Goal: Transaction & Acquisition: Purchase product/service

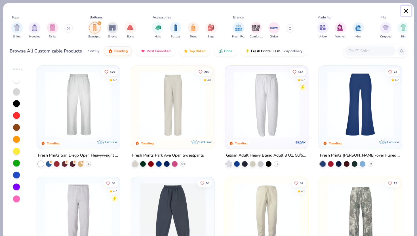
click at [405, 9] on button "Close" at bounding box center [405, 11] width 11 height 11
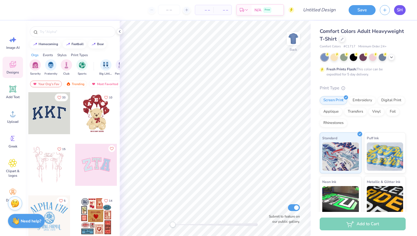
click at [400, 10] on span "SH" at bounding box center [399, 10] width 6 height 7
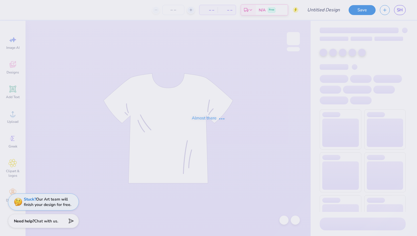
type input "Ramettes"
type input "19"
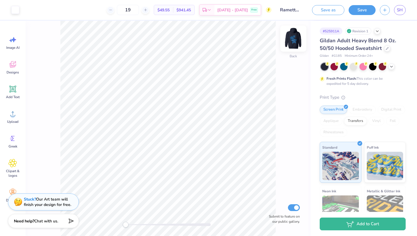
click at [291, 38] on img at bounding box center [293, 38] width 23 height 23
drag, startPoint x: 124, startPoint y: 224, endPoint x: 137, endPoint y: 221, distance: 13.3
click at [137, 222] on div "Accessibility label" at bounding box center [137, 225] width 6 height 6
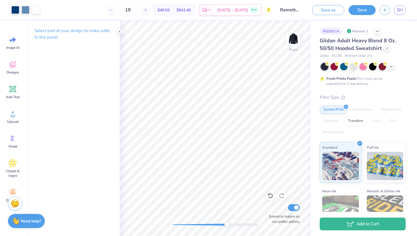
drag, startPoint x: 183, startPoint y: 226, endPoint x: 223, endPoint y: 225, distance: 39.7
click at [224, 225] on div "Accessibility label" at bounding box center [227, 225] width 6 height 6
click at [294, 209] on input "Submit to feature on our public gallery." at bounding box center [294, 207] width 12 height 7
checkbox input "false"
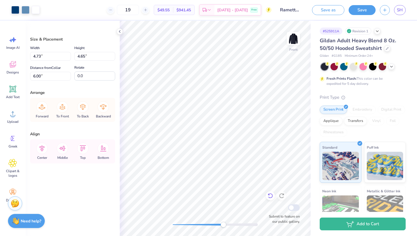
click at [270, 196] on icon at bounding box center [270, 196] width 6 height 6
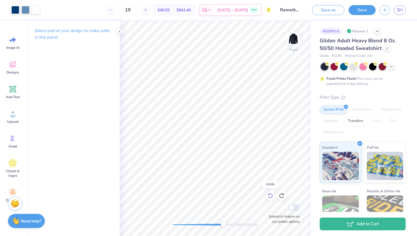
click at [270, 196] on icon at bounding box center [270, 196] width 6 height 6
click at [283, 198] on div at bounding box center [281, 195] width 9 height 9
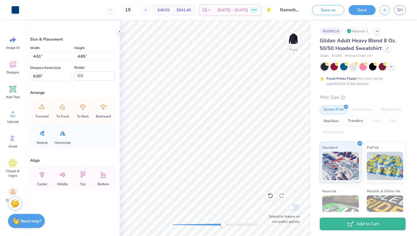
type input "4.52"
type input "4.57"
type input "4.61"
type input "4.65"
type input "4.52"
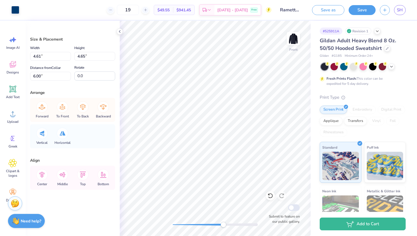
type input "4.57"
type input "6.04"
type input "4.61"
type input "4.65"
type input "6.00"
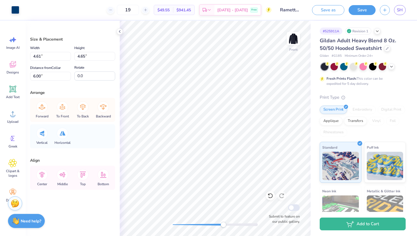
type input "4.52"
type input "4.57"
type input "6.17"
type input "4.61"
type input "4.65"
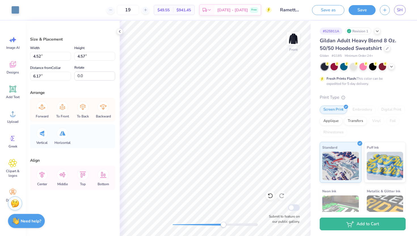
type input "6.13"
type input "4.52"
type input "4.57"
type input "6.12"
type input "4.61"
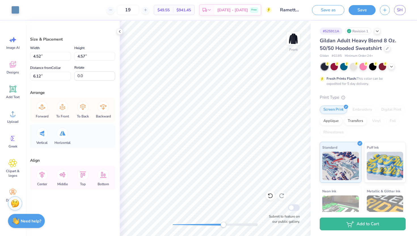
type input "4.65"
type input "6.03"
drag, startPoint x: 223, startPoint y: 224, endPoint x: 283, endPoint y: 216, distance: 60.6
click at [283, 216] on div "Front Submit to feature on our public gallery." at bounding box center [215, 128] width 191 height 215
drag, startPoint x: 258, startPoint y: 225, endPoint x: 219, endPoint y: 222, distance: 38.9
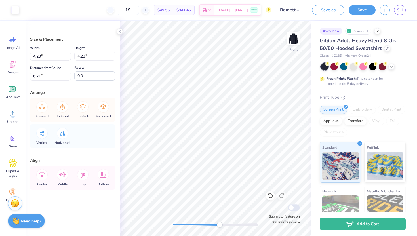
click at [219, 222] on div "Accessibility label" at bounding box center [220, 225] width 6 height 6
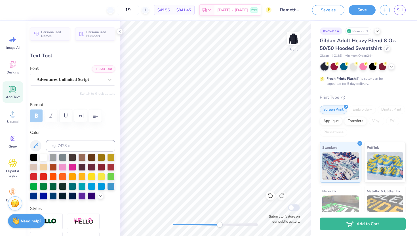
type input "1.01"
type input "1.00"
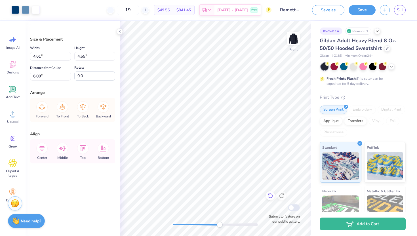
click at [270, 195] on icon at bounding box center [270, 196] width 6 height 6
click at [283, 224] on div "Front Submit to feature on our public gallery." at bounding box center [215, 128] width 191 height 215
drag, startPoint x: 257, startPoint y: 224, endPoint x: 224, endPoint y: 224, distance: 33.2
click at [224, 224] on div "Accessibility label" at bounding box center [223, 225] width 6 height 6
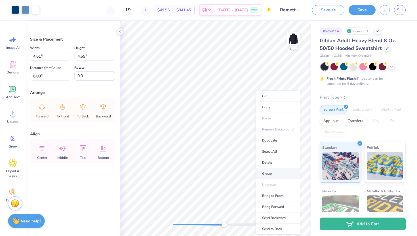
click at [268, 171] on li "Group" at bounding box center [277, 173] width 44 height 11
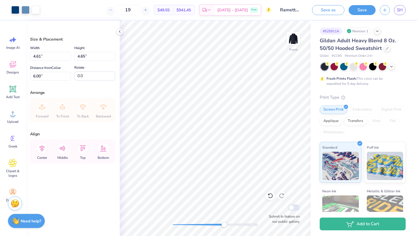
type input "4.52"
type input "4.57"
type input "6.04"
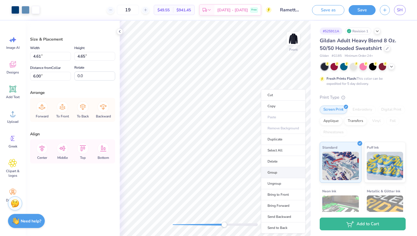
click at [277, 169] on li "Group" at bounding box center [283, 172] width 44 height 11
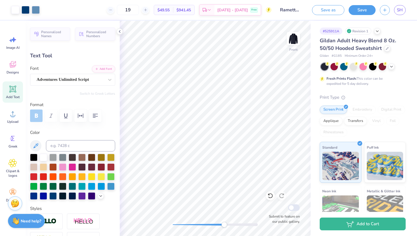
type input "-17.8"
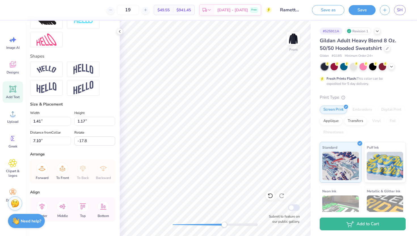
scroll to position [232, 0]
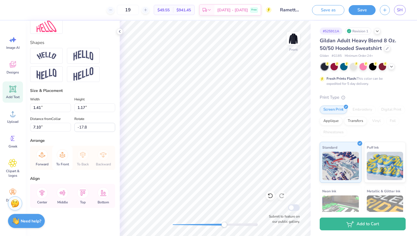
click at [59, 157] on icon at bounding box center [62, 154] width 11 height 11
click at [62, 154] on div "Forward To Front To Back Backward" at bounding box center [73, 158] width 82 height 24
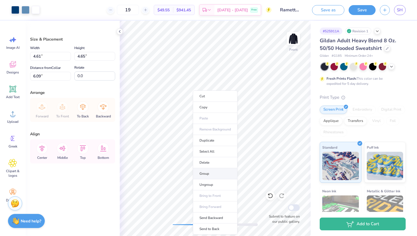
click at [204, 173] on li "Group" at bounding box center [215, 173] width 44 height 11
type input "11.37"
type input "12.51"
type input "7.25"
drag, startPoint x: 224, startPoint y: 225, endPoint x: 189, endPoint y: 225, distance: 35.7
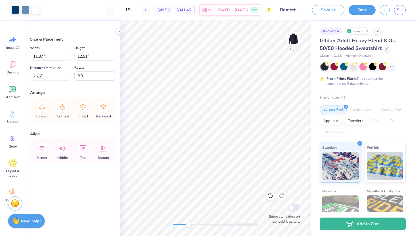
click at [189, 225] on div "Accessibility label" at bounding box center [189, 225] width 6 height 6
click at [191, 170] on li "Group" at bounding box center [205, 173] width 44 height 11
click at [84, 106] on icon at bounding box center [82, 106] width 11 height 11
click at [84, 107] on div "Forward To Front To Back Backward" at bounding box center [73, 110] width 82 height 24
click at [43, 108] on icon at bounding box center [41, 106] width 11 height 11
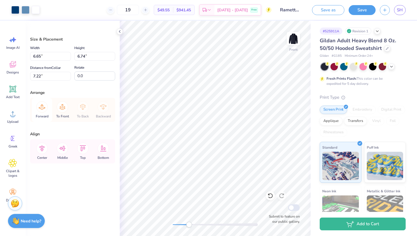
type input "7.22"
click at [42, 108] on icon at bounding box center [41, 106] width 11 height 11
click at [42, 106] on icon at bounding box center [41, 106] width 11 height 11
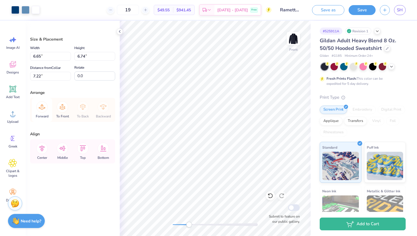
click at [42, 106] on icon at bounding box center [41, 106] width 11 height 11
click at [56, 118] on div "To Front" at bounding box center [62, 110] width 20 height 24
click at [39, 103] on div "Forward To Front To Back Backward" at bounding box center [73, 110] width 82 height 24
click at [84, 109] on icon at bounding box center [82, 106] width 11 height 11
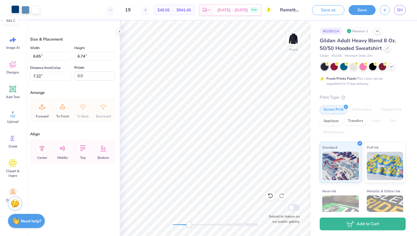
click at [15, 10] on div at bounding box center [15, 9] width 8 height 8
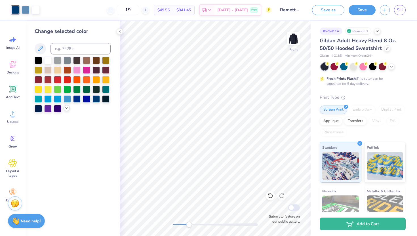
click at [67, 108] on icon at bounding box center [66, 108] width 5 height 5
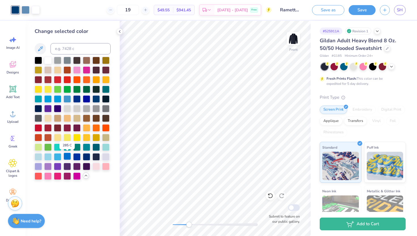
click at [69, 157] on div at bounding box center [66, 155] width 7 height 7
click at [25, 7] on div at bounding box center [26, 9] width 8 height 8
click at [38, 157] on div at bounding box center [38, 155] width 7 height 7
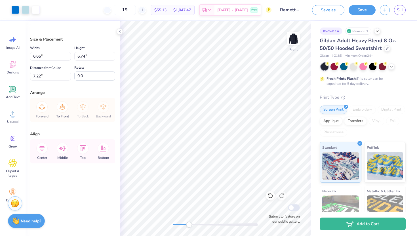
type input "6.65"
type input "6.74"
type input "7.22"
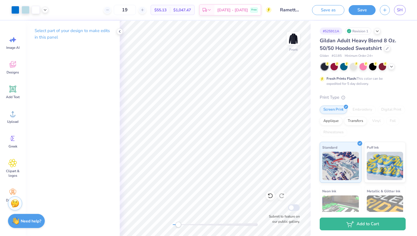
drag, startPoint x: 188, startPoint y: 225, endPoint x: 178, endPoint y: 226, distance: 9.7
click at [178, 226] on div "Accessibility label" at bounding box center [178, 225] width 6 height 6
click at [13, 65] on icon at bounding box center [13, 64] width 9 height 9
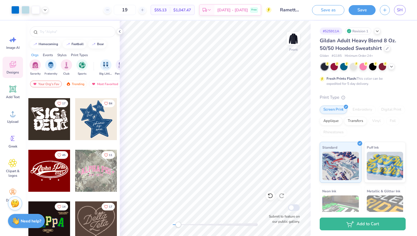
scroll to position [148, 0]
click at [91, 113] on div at bounding box center [96, 119] width 42 height 42
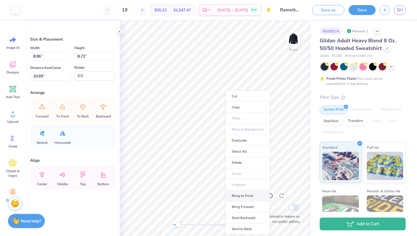
click at [238, 195] on li "Bring to Front" at bounding box center [247, 195] width 44 height 11
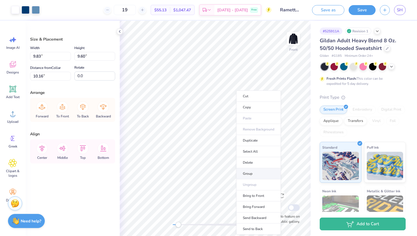
click at [250, 174] on li "Group" at bounding box center [258, 173] width 44 height 11
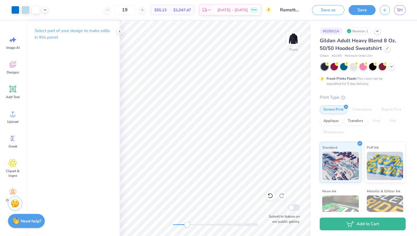
drag, startPoint x: 180, startPoint y: 224, endPoint x: 187, endPoint y: 223, distance: 6.8
click at [187, 223] on div "Accessibility label" at bounding box center [187, 225] width 6 height 6
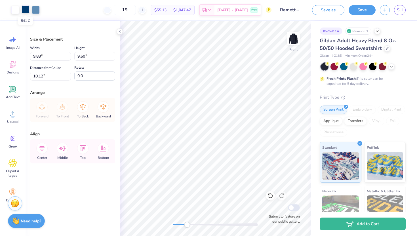
click at [26, 10] on div at bounding box center [26, 9] width 8 height 8
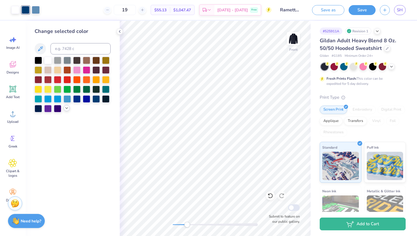
click at [67, 110] on icon at bounding box center [66, 108] width 5 height 5
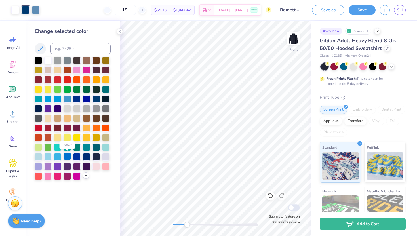
click at [66, 156] on div at bounding box center [66, 155] width 7 height 7
click at [37, 10] on div at bounding box center [36, 9] width 8 height 8
click at [39, 152] on div at bounding box center [38, 155] width 7 height 7
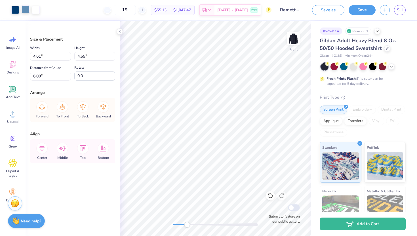
click at [25, 10] on div at bounding box center [26, 9] width 8 height 8
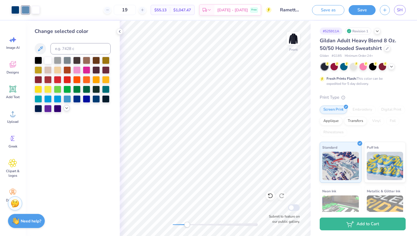
click at [64, 107] on div at bounding box center [66, 108] width 6 height 6
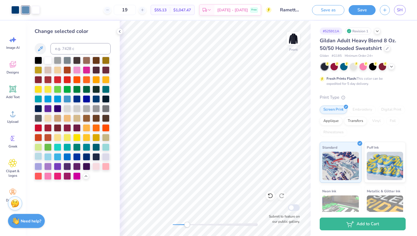
click at [40, 155] on div at bounding box center [38, 155] width 7 height 7
click at [16, 12] on div at bounding box center [15, 9] width 8 height 8
click at [57, 158] on div at bounding box center [57, 155] width 7 height 7
click at [68, 156] on div at bounding box center [66, 155] width 7 height 7
drag, startPoint x: 188, startPoint y: 226, endPoint x: 174, endPoint y: 226, distance: 13.9
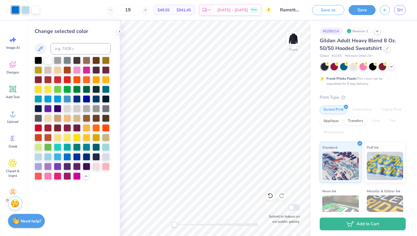
click at [174, 226] on div "Accessibility label" at bounding box center [174, 225] width 6 height 6
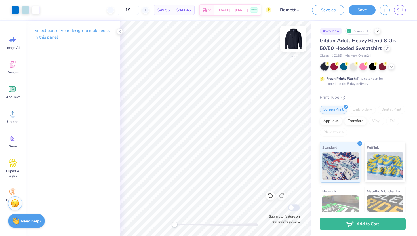
click at [289, 38] on img at bounding box center [293, 38] width 23 height 23
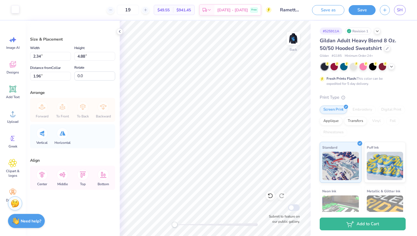
click at [16, 9] on div at bounding box center [15, 9] width 8 height 8
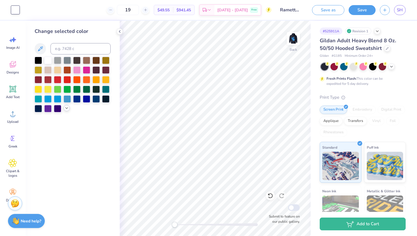
click at [67, 109] on icon at bounding box center [66, 108] width 5 height 5
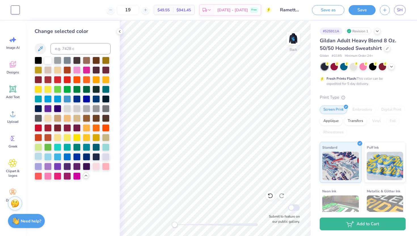
click at [37, 157] on div at bounding box center [38, 155] width 7 height 7
drag, startPoint x: 176, startPoint y: 222, endPoint x: 189, endPoint y: 222, distance: 12.8
click at [189, 222] on div "Accessibility label" at bounding box center [189, 225] width 6 height 6
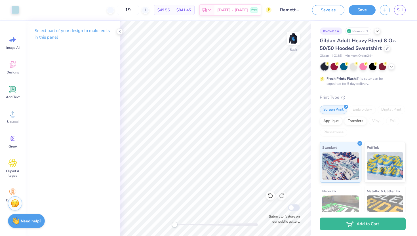
drag, startPoint x: 190, startPoint y: 224, endPoint x: 174, endPoint y: 224, distance: 15.3
click at [174, 224] on div "Accessibility label" at bounding box center [174, 225] width 6 height 6
click at [296, 41] on img at bounding box center [293, 38] width 23 height 23
click at [297, 38] on img at bounding box center [293, 38] width 23 height 23
click at [295, 37] on img at bounding box center [293, 38] width 23 height 23
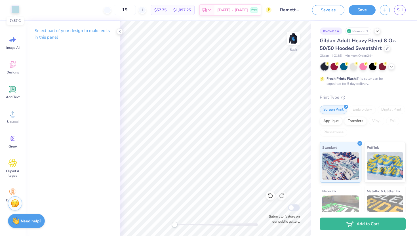
click at [14, 8] on div at bounding box center [15, 9] width 8 height 8
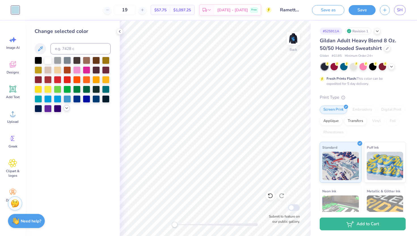
click at [67, 108] on icon at bounding box center [66, 108] width 5 height 5
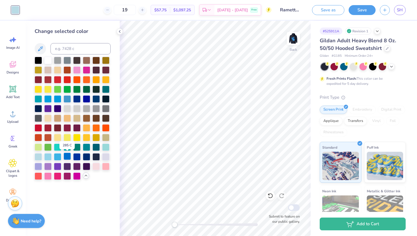
click at [66, 157] on div at bounding box center [66, 155] width 7 height 7
click at [57, 156] on div at bounding box center [57, 155] width 7 height 7
click at [68, 155] on div at bounding box center [66, 155] width 7 height 7
click at [45, 60] on div at bounding box center [47, 59] width 7 height 7
click at [162, 225] on div "Back Submit to feature on our public gallery." at bounding box center [215, 128] width 191 height 215
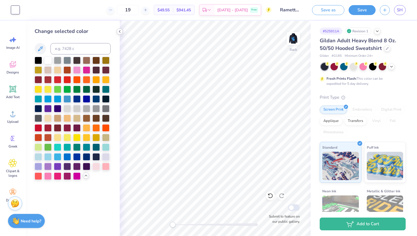
click at [118, 33] on icon at bounding box center [119, 31] width 5 height 5
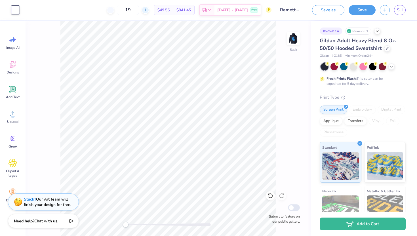
click at [145, 9] on line at bounding box center [145, 10] width 0 height 2
click at [153, 9] on div "23" at bounding box center [146, 10] width 43 height 10
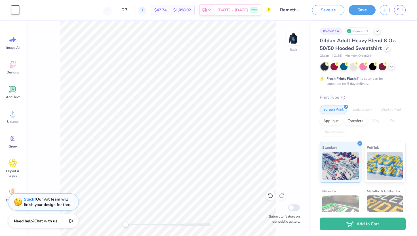
click at [143, 10] on line at bounding box center [142, 10] width 2 height 0
click at [113, 11] on icon at bounding box center [111, 10] width 4 height 4
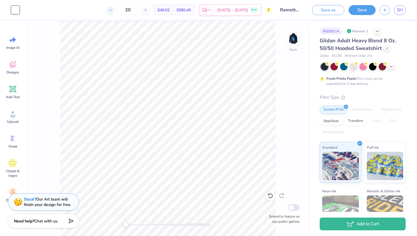
click at [113, 11] on icon at bounding box center [111, 10] width 4 height 4
click at [147, 9] on icon at bounding box center [145, 10] width 4 height 4
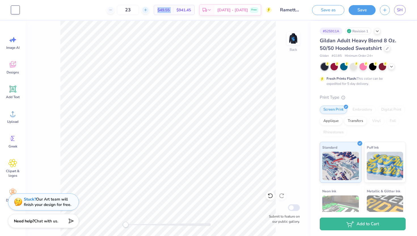
click at [147, 9] on icon at bounding box center [145, 10] width 4 height 4
type input "24"
click at [366, 12] on button "Save" at bounding box center [361, 9] width 27 height 10
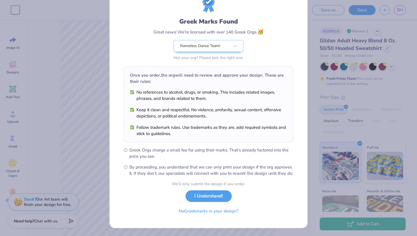
scroll to position [29, 0]
click at [213, 195] on button "I Understand!" at bounding box center [208, 195] width 46 height 12
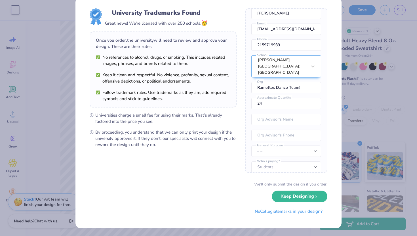
scroll to position [10, 0]
click at [266, 208] on button "No Collegiate marks in your design?" at bounding box center [288, 210] width 77 height 12
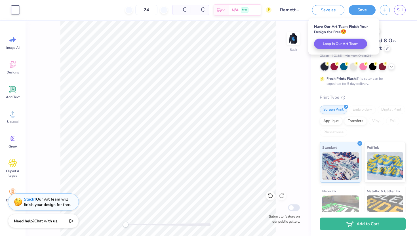
scroll to position [0, 0]
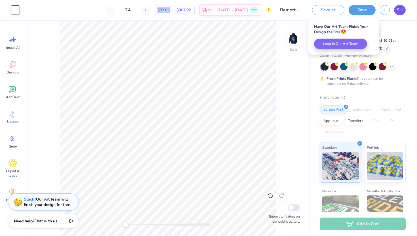
click at [401, 10] on span "SH" at bounding box center [399, 10] width 6 height 7
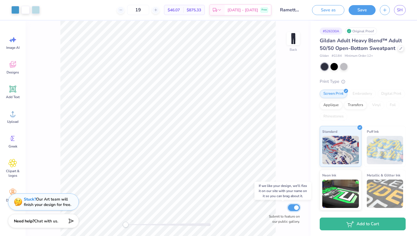
click at [294, 209] on input "Submit to feature on our public gallery." at bounding box center [294, 207] width 12 height 7
checkbox input "false"
click at [123, 10] on icon at bounding box center [121, 10] width 4 height 4
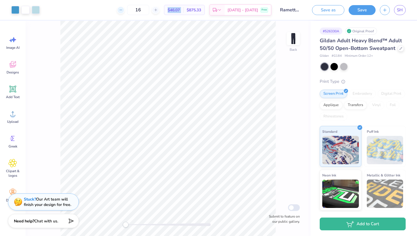
click at [123, 10] on icon at bounding box center [121, 10] width 4 height 4
click at [130, 10] on div "12 $53.00 Per Item $636.00 Total Est. Delivery Oct 11 - 14 Free" at bounding box center [157, 10] width 227 height 20
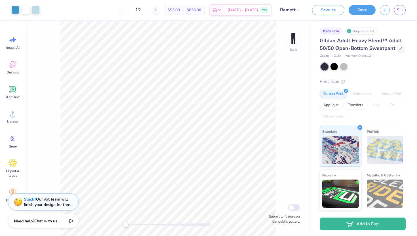
click at [129, 12] on div "12" at bounding box center [138, 10] width 43 height 10
click at [158, 11] on icon at bounding box center [156, 10] width 4 height 4
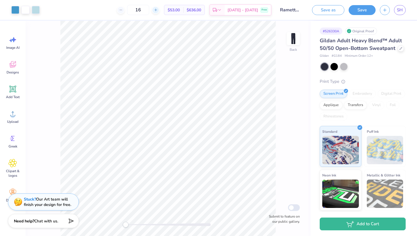
click at [159, 11] on div "16" at bounding box center [138, 10] width 43 height 10
click at [158, 11] on icon at bounding box center [156, 10] width 4 height 4
click at [159, 11] on div "18" at bounding box center [138, 10] width 43 height 10
click at [158, 11] on icon at bounding box center [156, 10] width 4 height 4
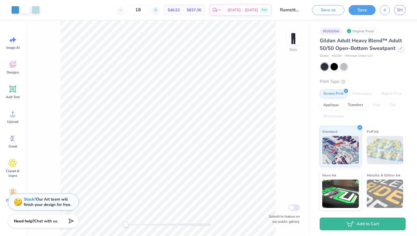
type input "19"
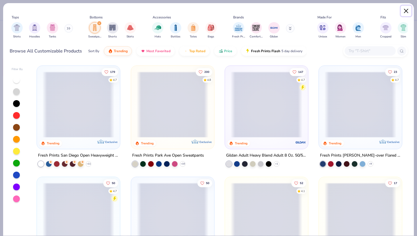
click at [404, 9] on button "Close" at bounding box center [405, 11] width 11 height 11
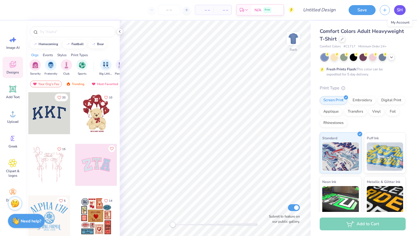
click at [399, 9] on span "SH" at bounding box center [399, 10] width 6 height 7
click at [342, 41] on div at bounding box center [342, 38] width 6 height 6
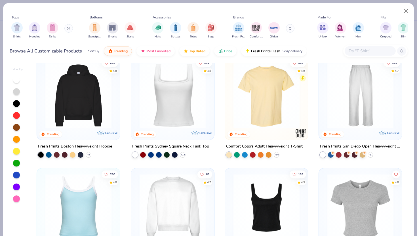
scroll to position [118, 0]
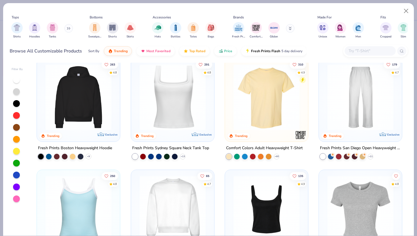
click at [169, 119] on img at bounding box center [173, 97] width 72 height 66
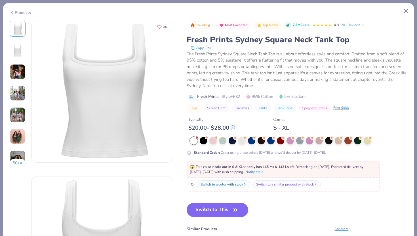
click at [14, 72] on img at bounding box center [17, 71] width 15 height 15
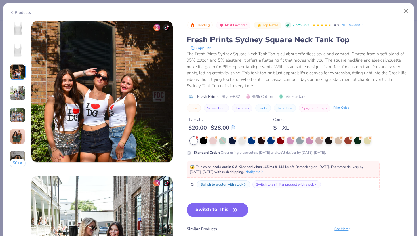
click at [15, 86] on img at bounding box center [17, 93] width 15 height 15
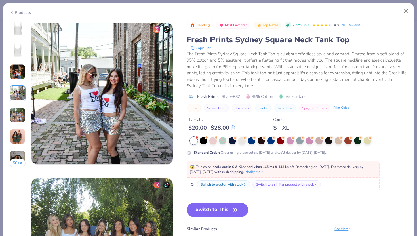
scroll to position [466, 0]
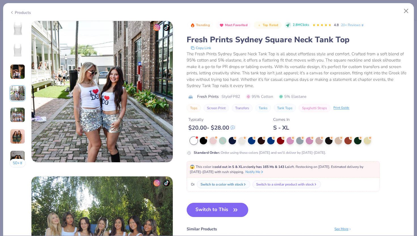
click at [15, 102] on div "50 +" at bounding box center [18, 96] width 16 height 151
click at [15, 113] on img at bounding box center [17, 114] width 15 height 15
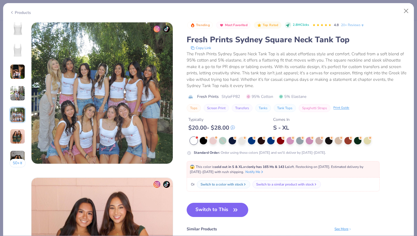
scroll to position [621, 0]
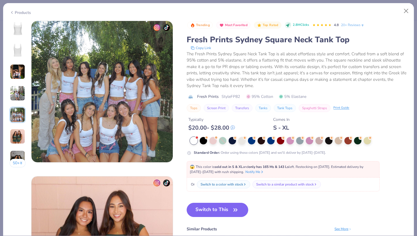
click at [14, 127] on div "50 +" at bounding box center [18, 96] width 16 height 151
click at [14, 132] on img at bounding box center [17, 136] width 15 height 15
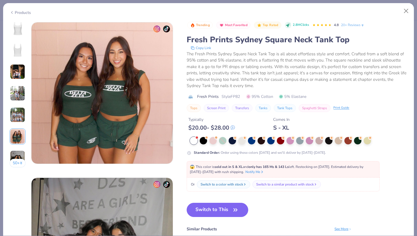
scroll to position [776, 0]
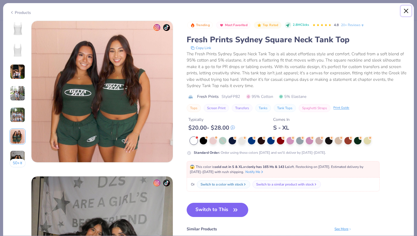
click at [402, 12] on button "Close" at bounding box center [405, 11] width 11 height 11
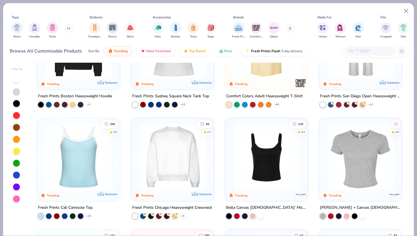
scroll to position [197, 0]
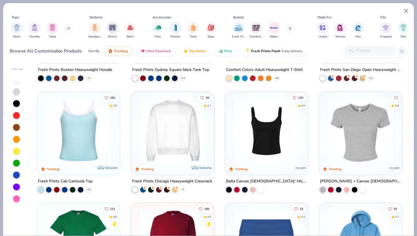
click at [265, 133] on img at bounding box center [266, 130] width 72 height 66
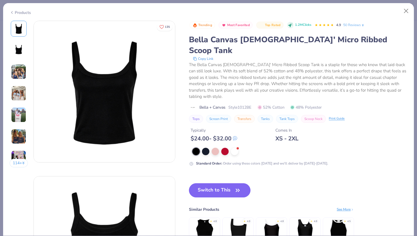
click at [18, 73] on img at bounding box center [18, 71] width 15 height 15
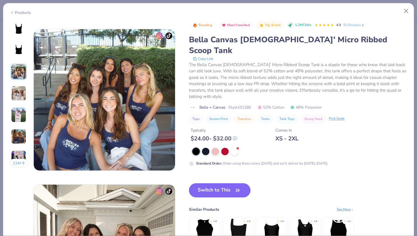
scroll to position [311, 0]
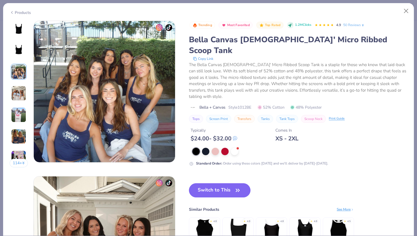
click at [18, 82] on div "114 +" at bounding box center [19, 96] width 18 height 151
click at [405, 12] on button "Close" at bounding box center [405, 11] width 11 height 11
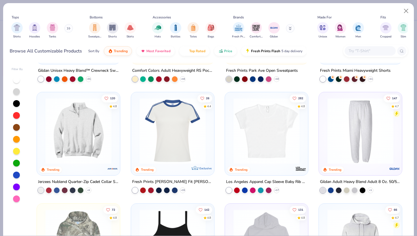
scroll to position [530, 0]
click at [167, 157] on img at bounding box center [173, 130] width 72 height 66
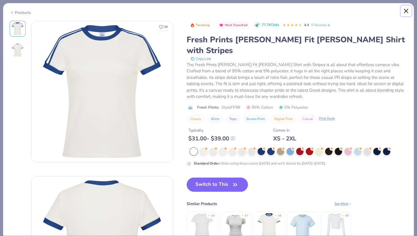
click at [406, 9] on button "Close" at bounding box center [405, 11] width 11 height 11
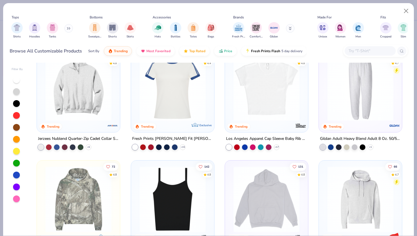
scroll to position [559, 0]
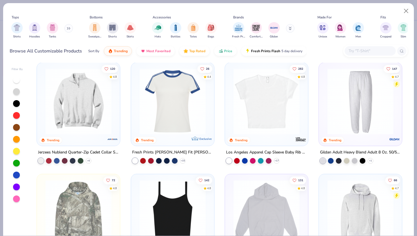
click at [92, 128] on img at bounding box center [79, 101] width 72 height 66
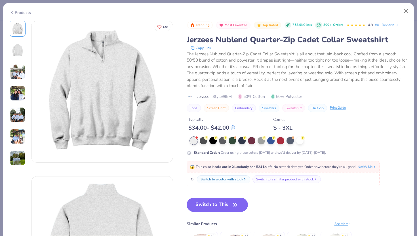
click at [14, 94] on img at bounding box center [17, 93] width 15 height 15
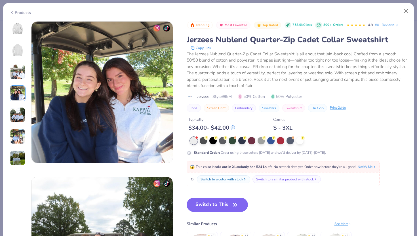
scroll to position [466, 0]
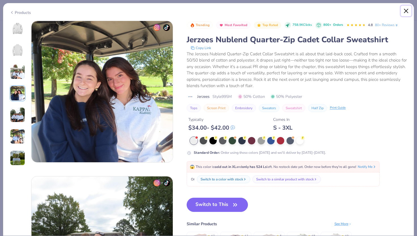
click at [404, 10] on button "Close" at bounding box center [405, 11] width 11 height 11
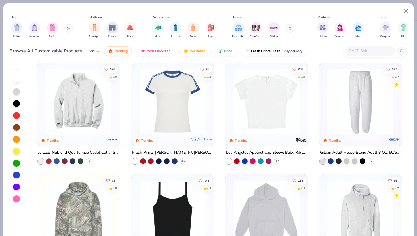
scroll to position [557, 0]
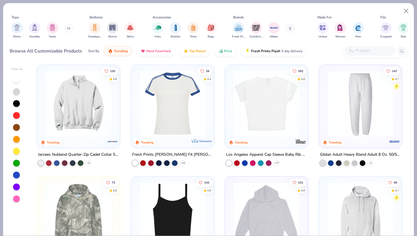
click at [281, 103] on img at bounding box center [266, 104] width 72 height 66
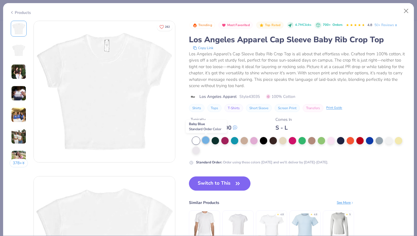
click at [205, 142] on div at bounding box center [205, 139] width 7 height 7
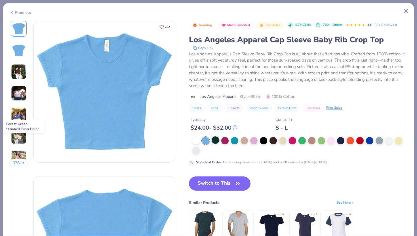
click at [219, 141] on div at bounding box center [214, 139] width 7 height 7
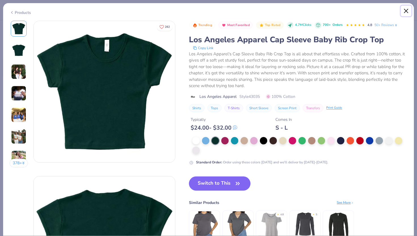
click at [406, 11] on button "Close" at bounding box center [405, 11] width 11 height 11
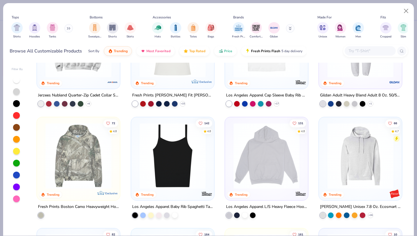
scroll to position [620, 0]
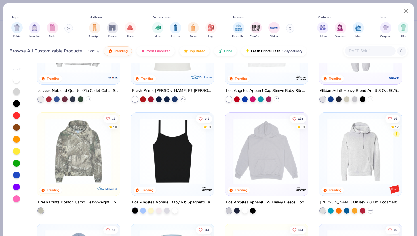
click at [171, 186] on div at bounding box center [172, 152] width 77 height 75
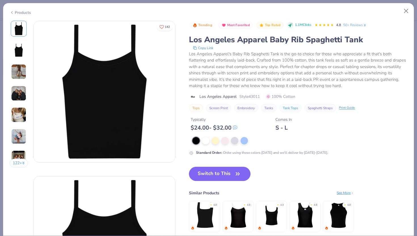
click at [15, 72] on img at bounding box center [18, 71] width 15 height 15
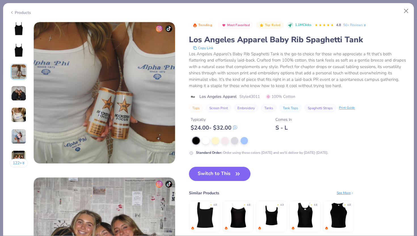
scroll to position [311, 0]
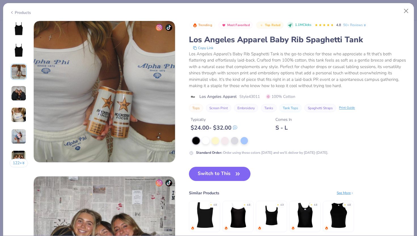
click at [18, 89] on img at bounding box center [18, 93] width 15 height 15
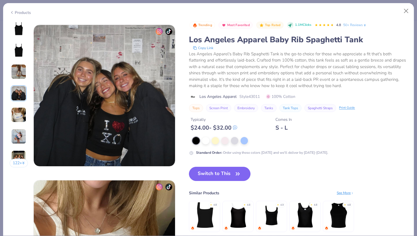
scroll to position [466, 0]
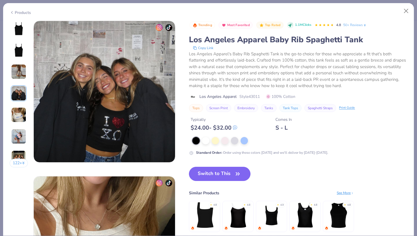
click at [17, 115] on img at bounding box center [18, 114] width 15 height 15
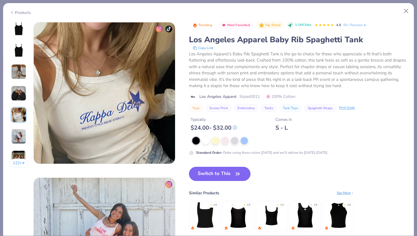
scroll to position [621, 0]
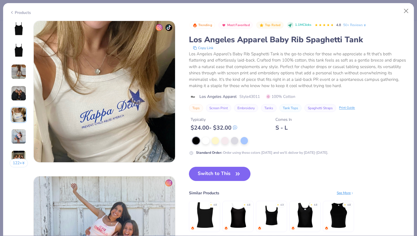
click at [18, 151] on img at bounding box center [18, 157] width 15 height 15
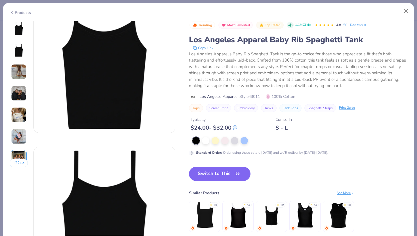
scroll to position [0, 0]
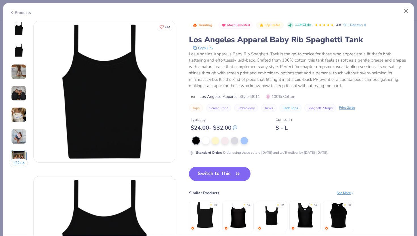
click at [227, 172] on button "Switch to This" at bounding box center [219, 174] width 61 height 14
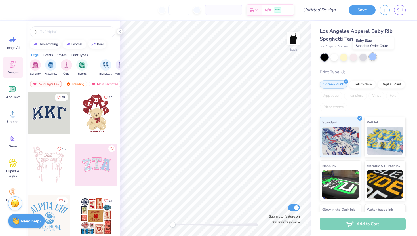
click at [370, 57] on div at bounding box center [372, 56] width 7 height 7
click at [345, 57] on div at bounding box center [343, 56] width 7 height 7
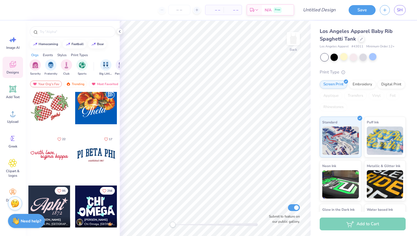
scroll to position [630, 0]
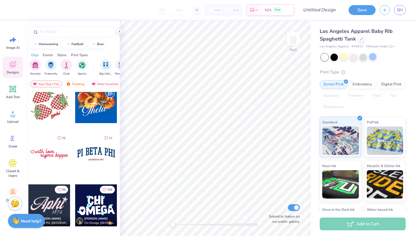
click at [61, 111] on div at bounding box center [49, 102] width 42 height 42
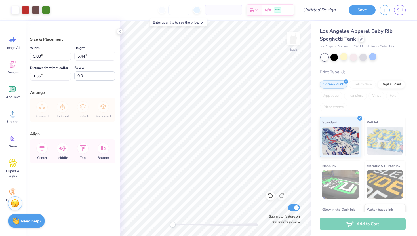
click at [197, 10] on icon at bounding box center [197, 10] width 4 height 4
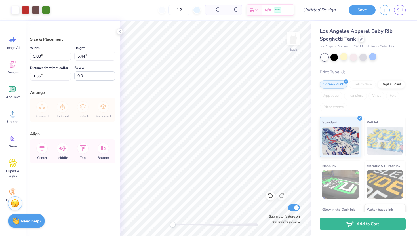
click at [197, 10] on icon at bounding box center [197, 10] width 4 height 4
click at [197, 10] on div "13 Per Item Total Est. Delivery N/A Free" at bounding box center [174, 10] width 240 height 20
click at [197, 10] on div "$43.10 Per Item" at bounding box center [196, 10] width 19 height 10
click at [180, 9] on icon at bounding box center [178, 10] width 4 height 4
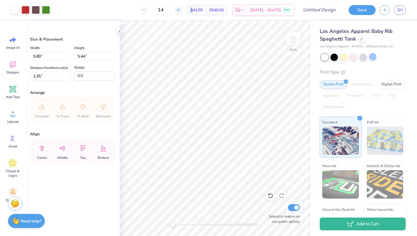
click at [180, 9] on icon at bounding box center [178, 10] width 4 height 4
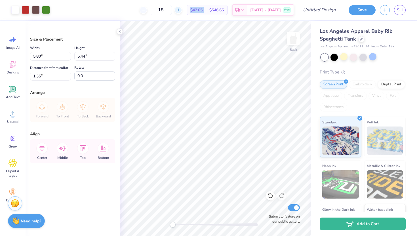
type input "19"
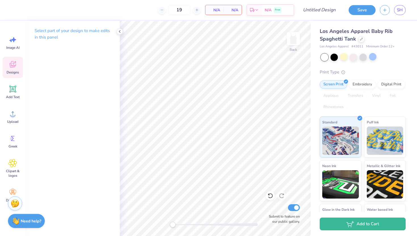
click at [12, 67] on icon at bounding box center [12, 65] width 5 height 5
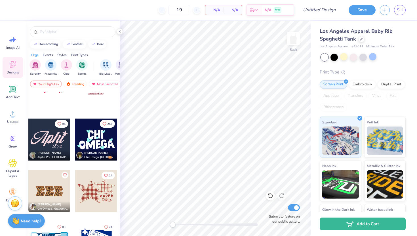
scroll to position [695, 0]
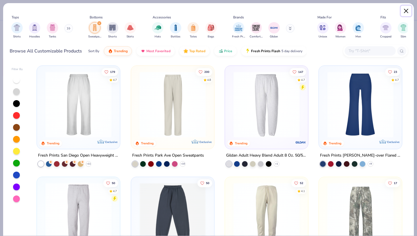
click at [406, 8] on button "Close" at bounding box center [405, 11] width 11 height 11
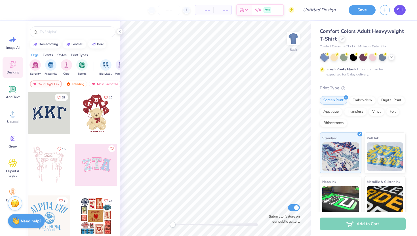
click at [397, 12] on span "SH" at bounding box center [399, 10] width 6 height 7
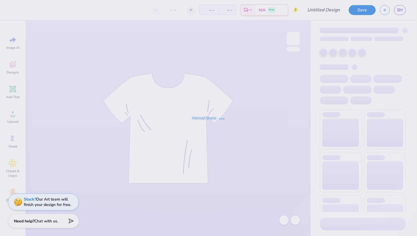
type input "Ramettes"
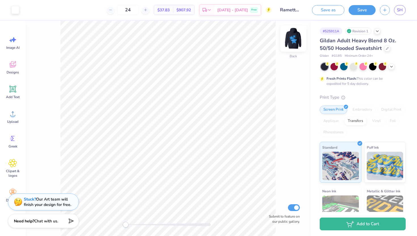
click at [292, 40] on img at bounding box center [293, 38] width 23 height 23
click at [376, 31] on icon at bounding box center [377, 30] width 5 height 5
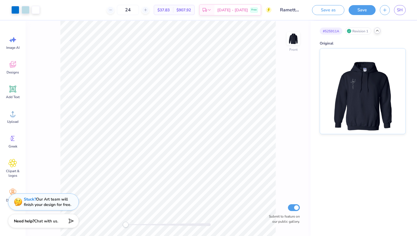
click at [376, 31] on polyline at bounding box center [377, 30] width 2 height 1
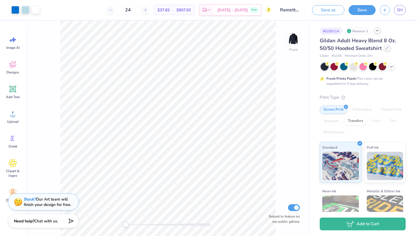
click at [384, 49] on div at bounding box center [387, 48] width 6 height 6
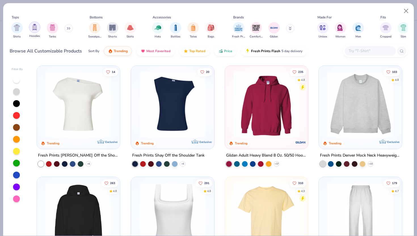
click at [36, 30] on img "filter for Hoodies" at bounding box center [34, 27] width 6 height 7
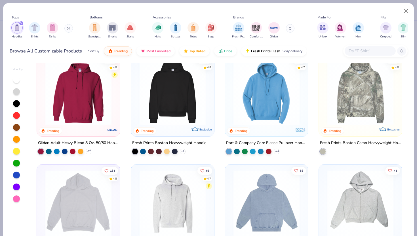
scroll to position [14, 0]
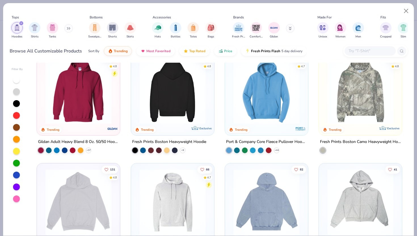
click at [92, 111] on img at bounding box center [79, 91] width 72 height 66
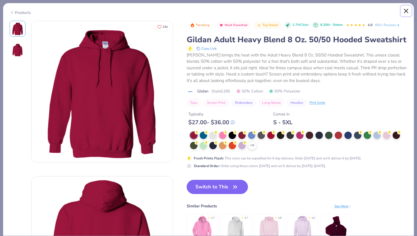
click at [405, 11] on button "Close" at bounding box center [405, 11] width 11 height 11
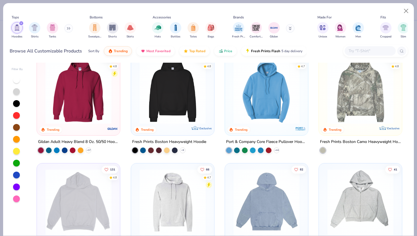
click at [177, 87] on img at bounding box center [173, 91] width 72 height 66
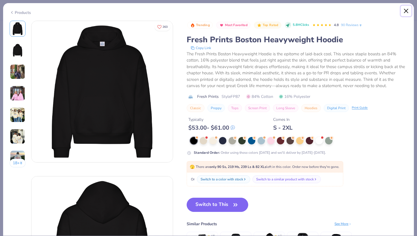
click at [406, 12] on button "Close" at bounding box center [405, 11] width 11 height 11
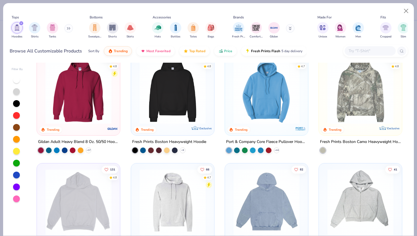
click at [240, 103] on img at bounding box center [266, 91] width 72 height 66
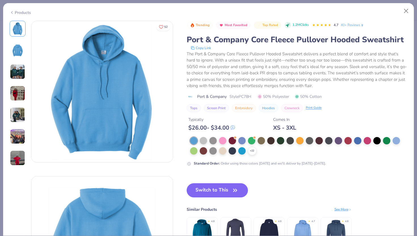
click at [17, 52] on img at bounding box center [18, 50] width 14 height 14
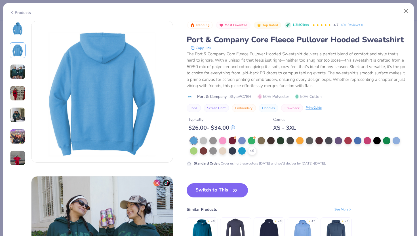
click at [17, 69] on img at bounding box center [17, 71] width 15 height 15
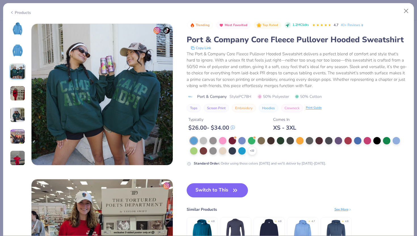
scroll to position [311, 0]
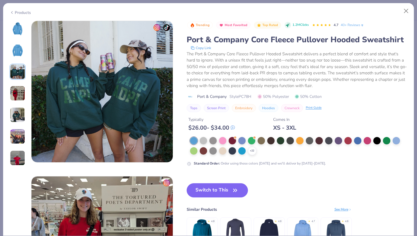
click at [16, 76] on img at bounding box center [17, 71] width 15 height 15
click at [16, 86] on img at bounding box center [17, 93] width 15 height 15
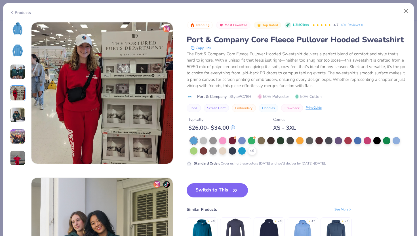
scroll to position [466, 0]
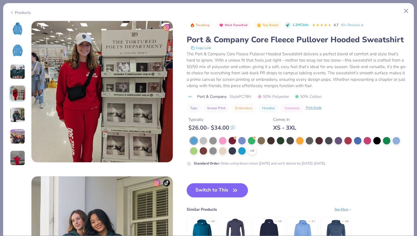
click at [16, 103] on div at bounding box center [18, 93] width 16 height 145
click at [16, 107] on img at bounding box center [17, 114] width 15 height 15
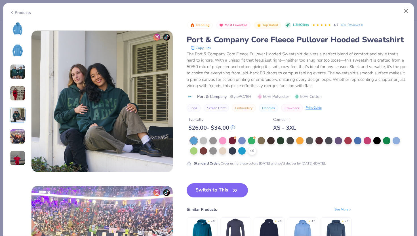
scroll to position [621, 0]
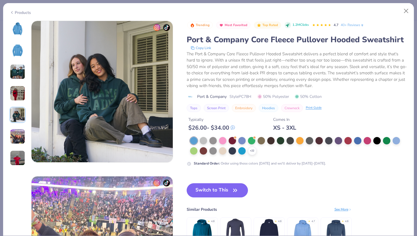
click at [17, 127] on div at bounding box center [18, 93] width 16 height 145
click at [17, 134] on img at bounding box center [17, 136] width 15 height 15
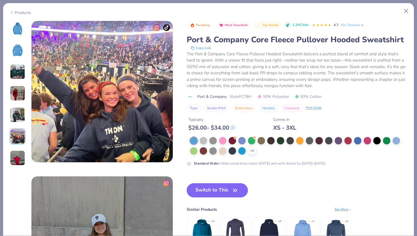
click at [16, 151] on img at bounding box center [17, 157] width 15 height 15
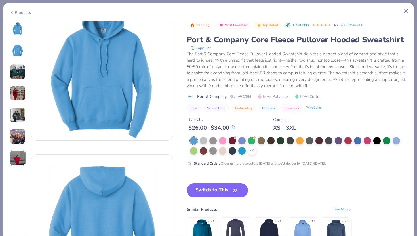
scroll to position [0, 0]
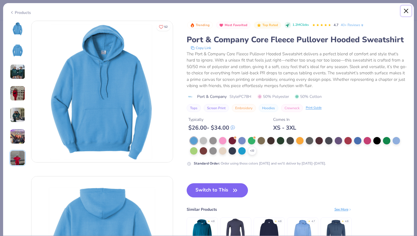
click at [404, 12] on button "Close" at bounding box center [405, 11] width 11 height 11
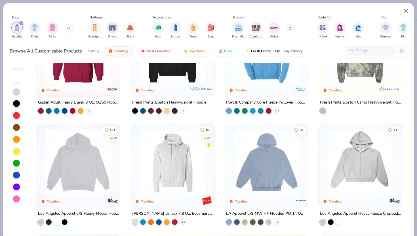
scroll to position [54, 0]
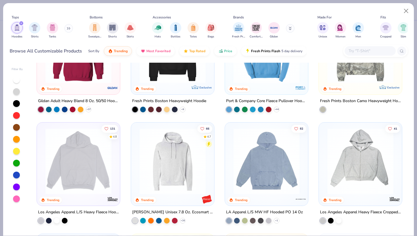
click at [98, 168] on img at bounding box center [79, 161] width 72 height 66
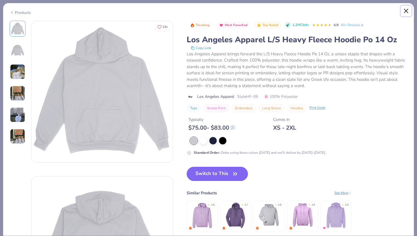
click at [405, 9] on button "Close" at bounding box center [405, 11] width 11 height 11
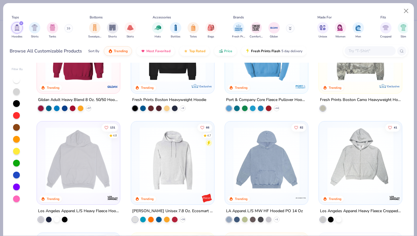
scroll to position [61, 0]
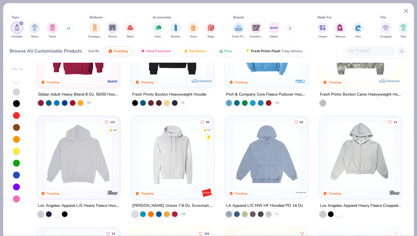
click at [194, 171] on img at bounding box center [173, 155] width 72 height 66
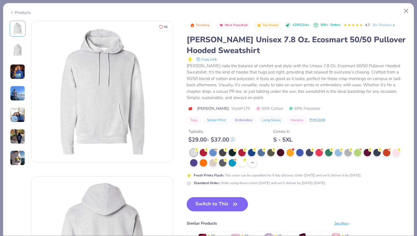
click at [20, 50] on img at bounding box center [18, 50] width 14 height 14
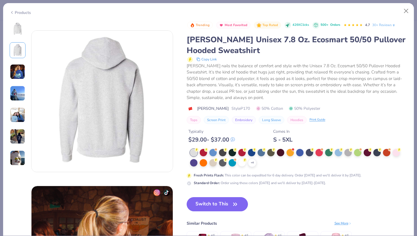
click at [19, 67] on img at bounding box center [17, 71] width 15 height 15
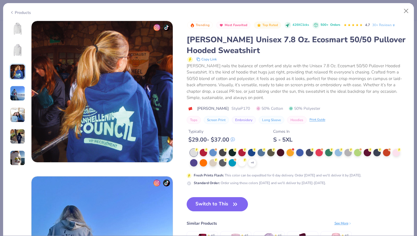
click at [18, 87] on img at bounding box center [17, 93] width 15 height 15
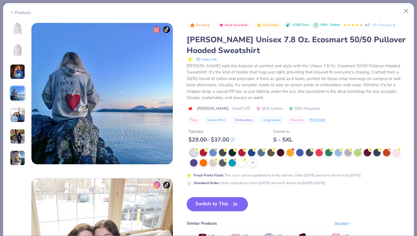
scroll to position [466, 0]
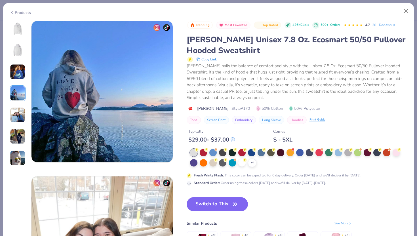
click at [16, 102] on div at bounding box center [18, 93] width 16 height 145
click at [13, 108] on img at bounding box center [17, 114] width 15 height 15
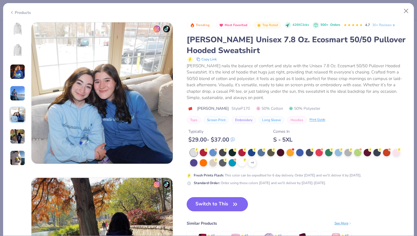
scroll to position [621, 0]
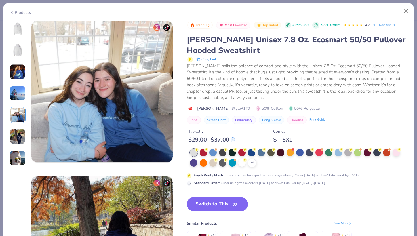
click at [16, 126] on div at bounding box center [18, 93] width 16 height 145
click at [402, 12] on button "Close" at bounding box center [405, 11] width 11 height 11
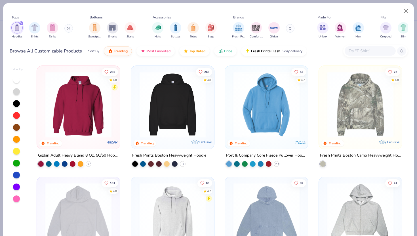
click at [267, 216] on img at bounding box center [266, 215] width 72 height 66
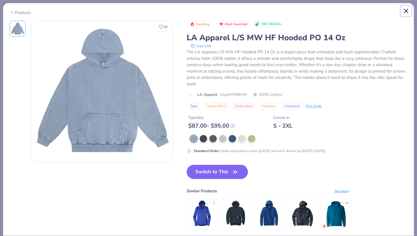
click at [406, 11] on button "Close" at bounding box center [405, 11] width 11 height 11
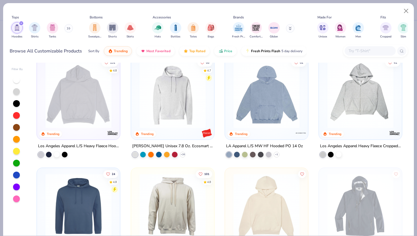
scroll to position [126, 0]
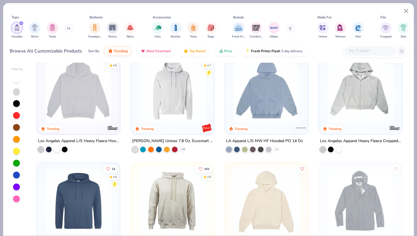
click at [356, 106] on img at bounding box center [360, 90] width 72 height 66
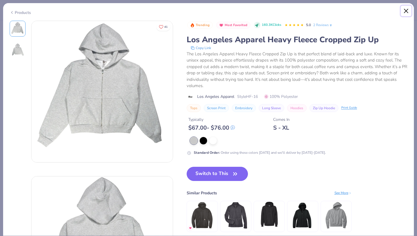
click at [405, 12] on button "Close" at bounding box center [405, 11] width 11 height 11
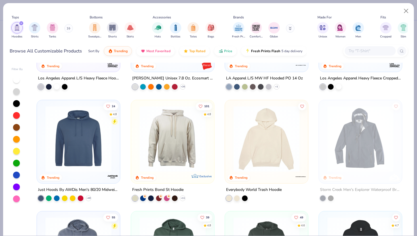
scroll to position [211, 0]
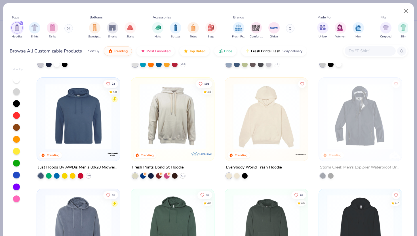
click at [269, 125] on img at bounding box center [266, 116] width 72 height 66
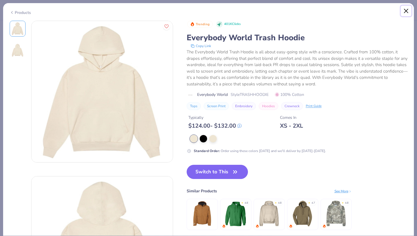
click at [403, 12] on button "Close" at bounding box center [405, 11] width 11 height 11
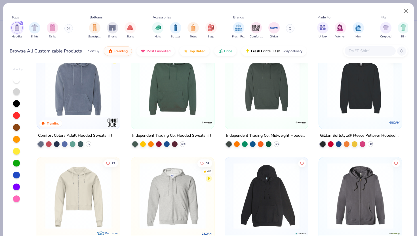
scroll to position [348, 0]
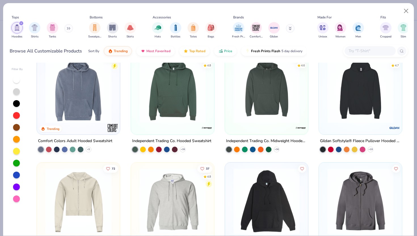
click at [356, 118] on img at bounding box center [360, 90] width 72 height 66
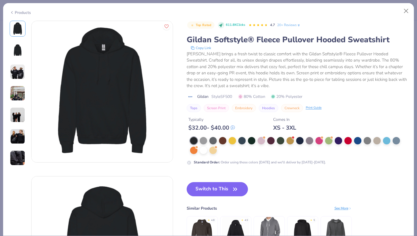
click at [19, 50] on img at bounding box center [18, 50] width 14 height 14
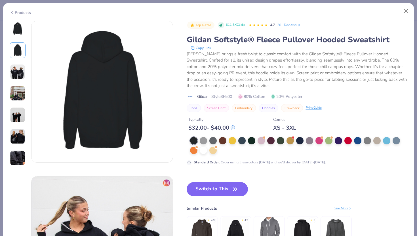
click at [17, 68] on img at bounding box center [17, 71] width 15 height 15
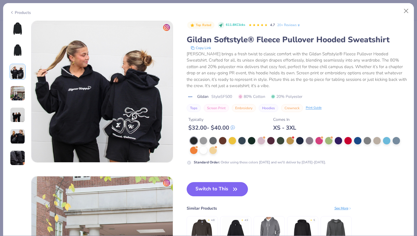
click at [16, 94] on img at bounding box center [17, 93] width 15 height 15
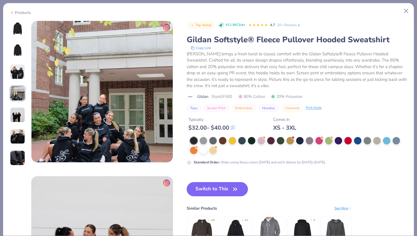
click at [16, 102] on div at bounding box center [18, 93] width 16 height 145
click at [16, 110] on img at bounding box center [17, 114] width 15 height 15
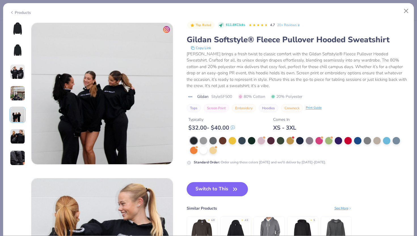
scroll to position [621, 0]
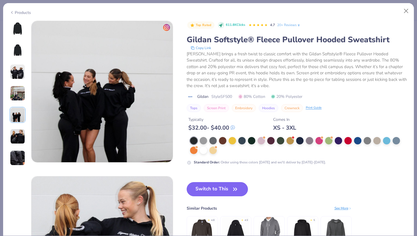
click at [16, 128] on div at bounding box center [18, 93] width 16 height 145
click at [16, 133] on img at bounding box center [17, 136] width 15 height 15
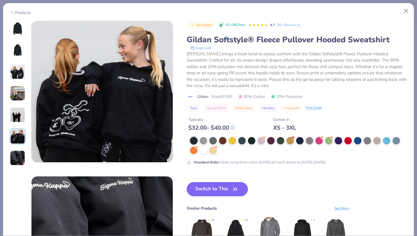
click at [17, 154] on img at bounding box center [17, 157] width 15 height 15
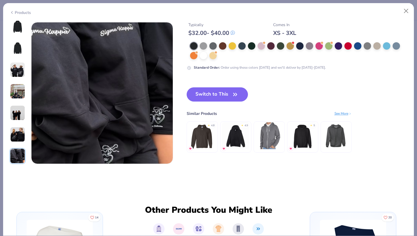
scroll to position [932, 0]
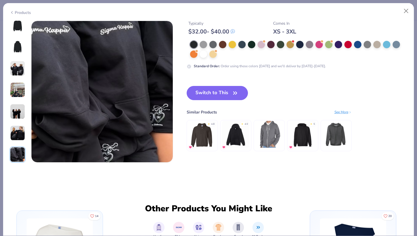
click at [16, 61] on img at bounding box center [17, 68] width 15 height 15
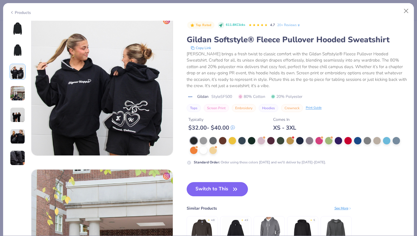
click at [16, 54] on img at bounding box center [18, 50] width 14 height 14
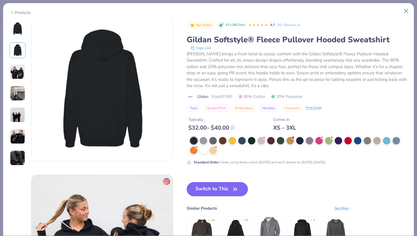
scroll to position [155, 0]
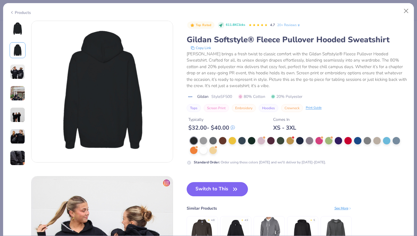
click at [13, 29] on img at bounding box center [18, 29] width 14 height 14
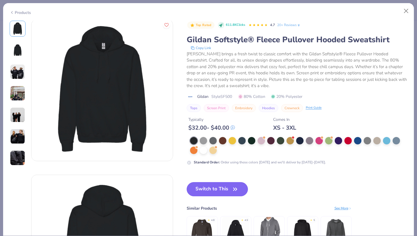
scroll to position [0, 0]
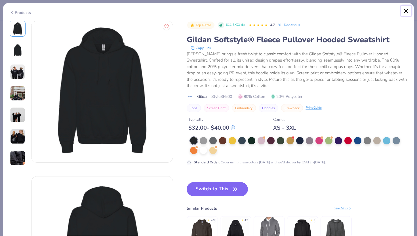
click at [406, 9] on button "Close" at bounding box center [405, 11] width 11 height 11
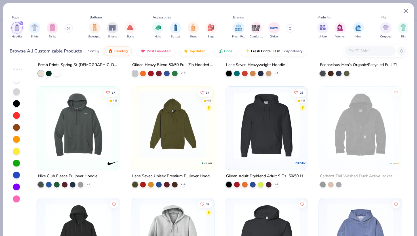
scroll to position [536, 0]
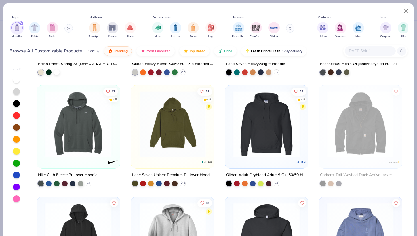
click at [242, 155] on img at bounding box center [266, 124] width 72 height 66
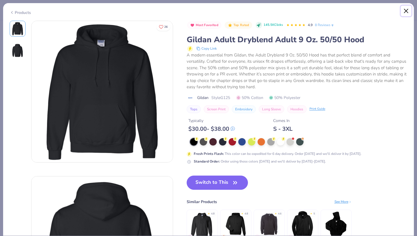
click at [405, 11] on button "Close" at bounding box center [405, 11] width 11 height 11
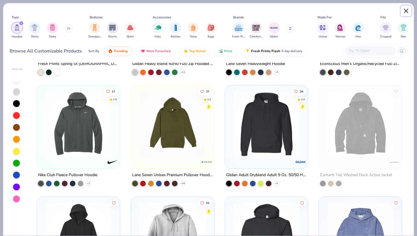
click at [405, 11] on button "Close" at bounding box center [405, 11] width 11 height 11
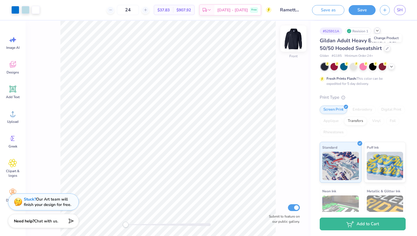
click at [296, 40] on img at bounding box center [293, 38] width 23 height 23
click at [113, 9] on icon at bounding box center [111, 10] width 4 height 4
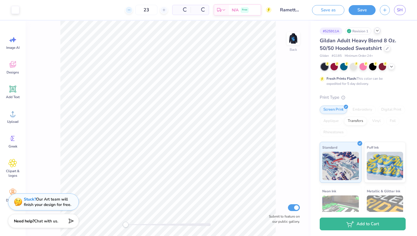
click at [118, 9] on div "23 Per Item Total Est. Delivery N/A Free" at bounding box center [148, 10] width 248 height 20
click at [108, 10] on line at bounding box center [107, 10] width 2 height 0
click at [128, 10] on line at bounding box center [129, 10] width 2 height 0
click at [108, 10] on line at bounding box center [107, 10] width 2 height 0
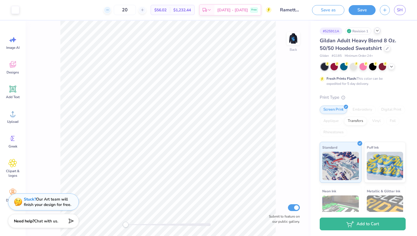
click at [108, 10] on line at bounding box center [107, 10] width 2 height 0
type input "18"
click at [115, 10] on div "18 $56.02 Per Item $1,232.44 Total Est. Delivery [DATE] - [DATE] Free" at bounding box center [148, 10] width 248 height 20
